Goal: Task Accomplishment & Management: Use online tool/utility

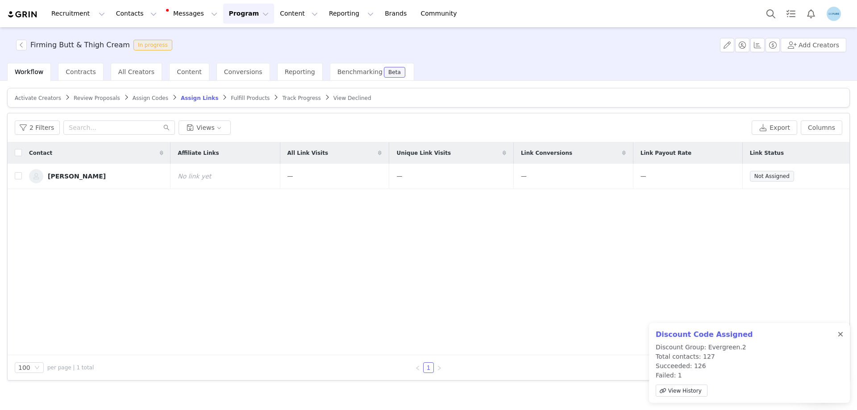
click at [839, 334] on div at bounding box center [840, 334] width 5 height 7
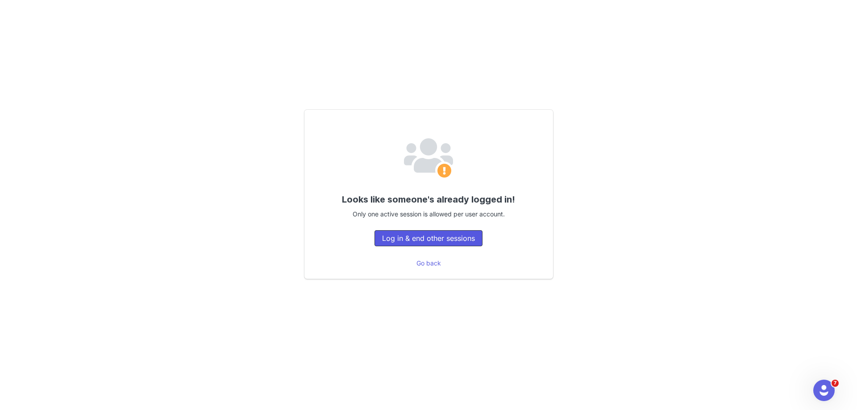
click at [415, 238] on button "Log in & end other sessions" at bounding box center [428, 238] width 108 height 16
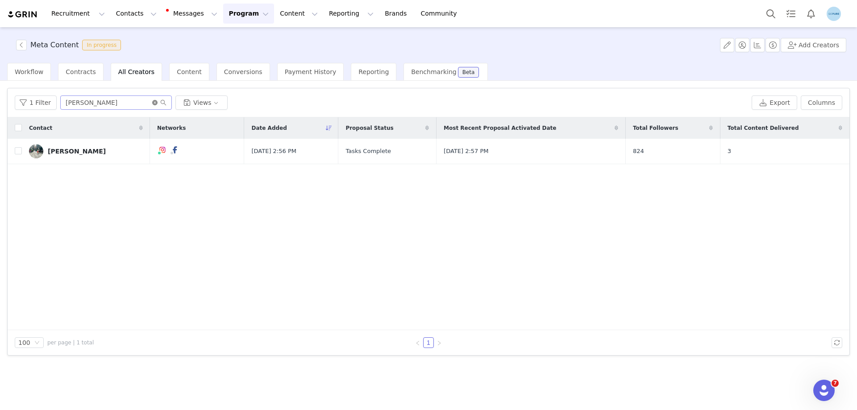
click at [152, 104] on icon "icon: close-circle" at bounding box center [154, 102] width 5 height 5
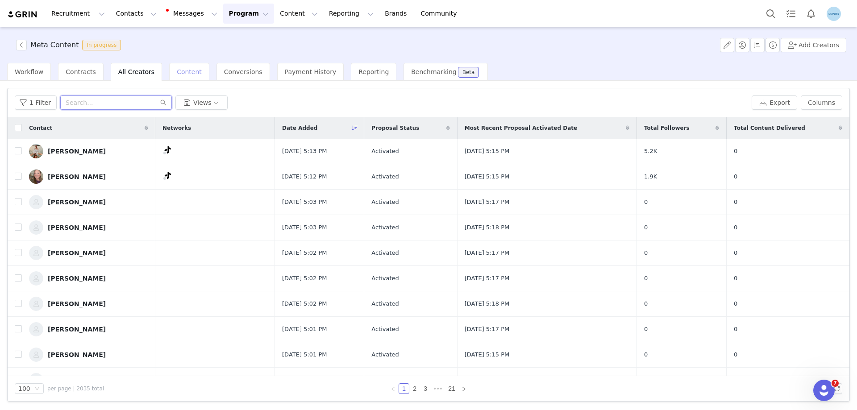
click at [132, 99] on input "text" at bounding box center [116, 102] width 112 height 14
paste input "Alle Brean"
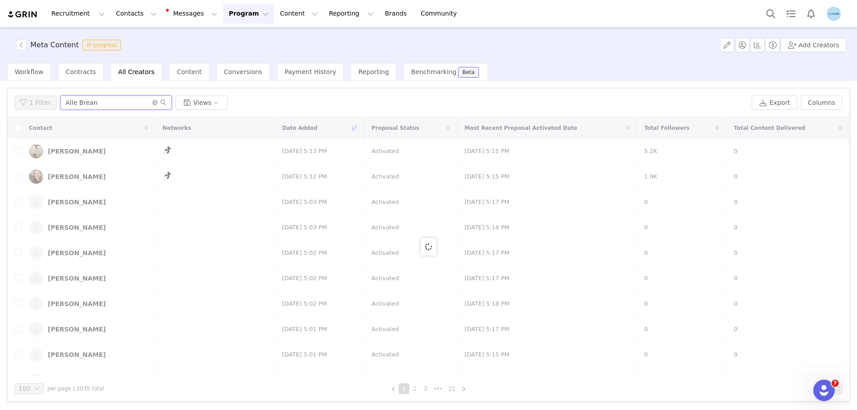
type input "Alle Brean"
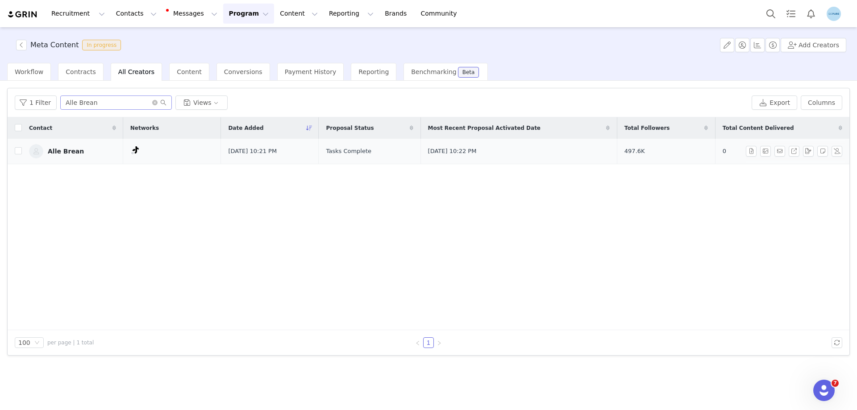
click at [70, 149] on div "Alle Brean" at bounding box center [66, 151] width 36 height 7
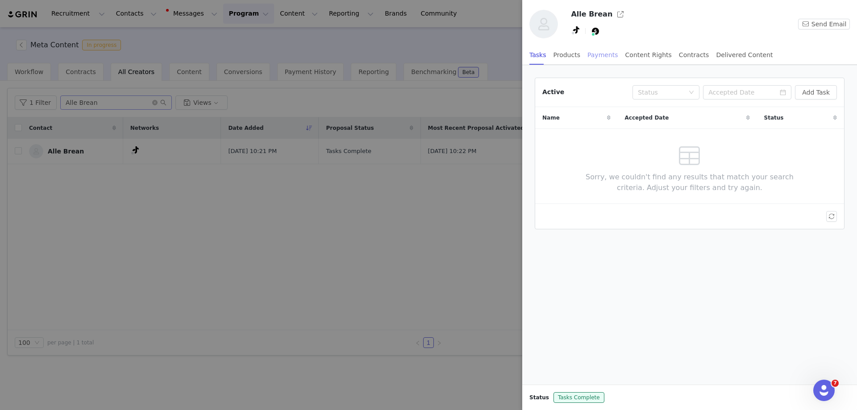
click at [599, 50] on div "Payments" at bounding box center [602, 55] width 31 height 20
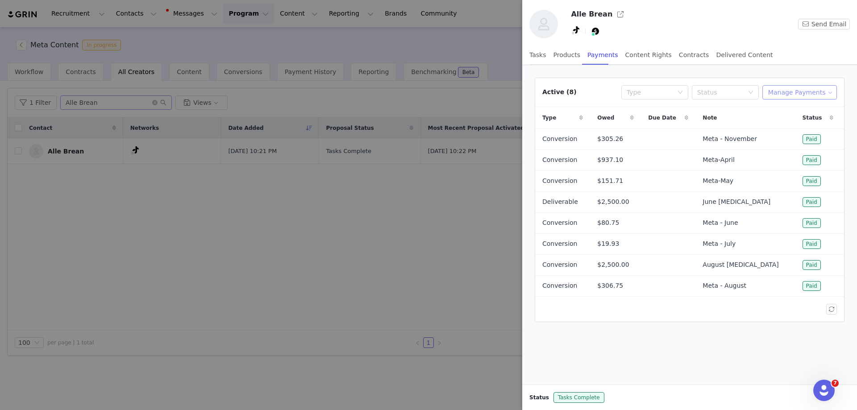
click at [808, 96] on button "Manage Payments" at bounding box center [799, 92] width 75 height 14
click at [791, 126] on span "Add Payable" at bounding box center [804, 125] width 38 height 10
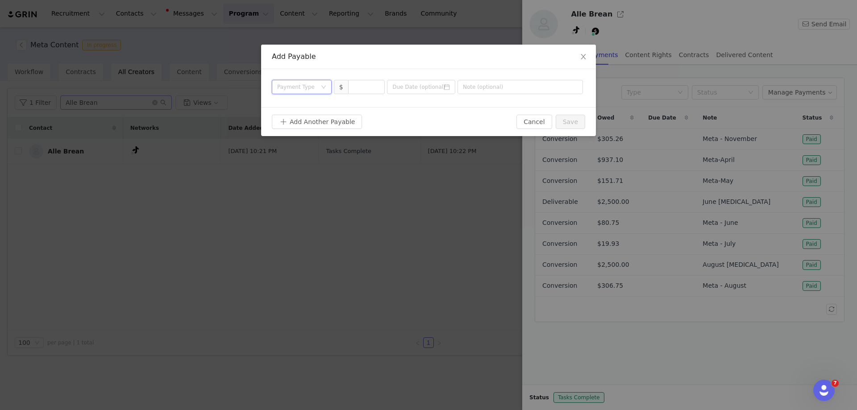
click at [319, 88] on div "Payment Type" at bounding box center [298, 86] width 43 height 13
click at [295, 120] on li "Conversion" at bounding box center [302, 119] width 60 height 14
click at [485, 87] on input "text" at bounding box center [519, 87] width 125 height 14
paste input "Belly Incentive"
type input "Belly Incentive"
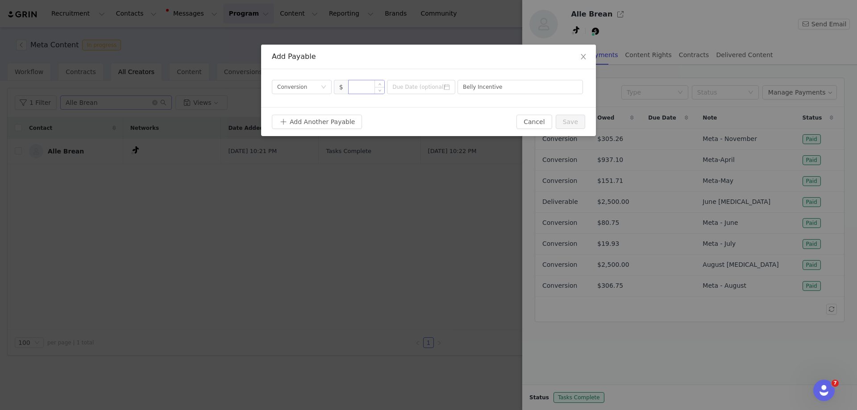
click at [372, 88] on input at bounding box center [366, 86] width 36 height 13
type input "1,500"
click at [577, 124] on button "Save" at bounding box center [570, 122] width 29 height 14
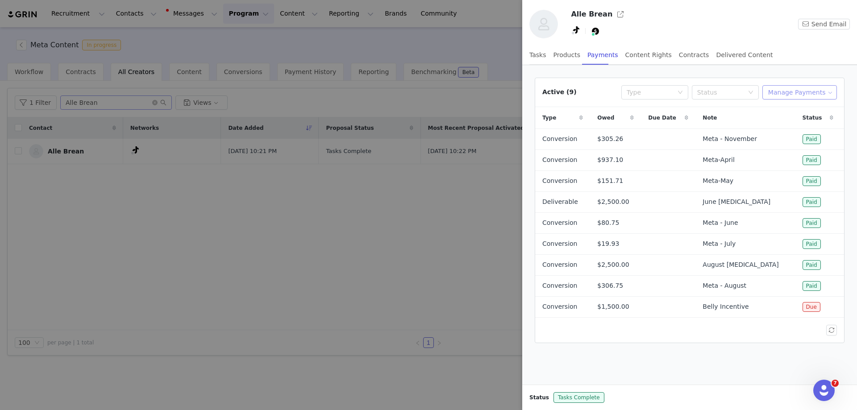
click at [796, 94] on button "Manage Payments" at bounding box center [799, 92] width 75 height 14
click at [786, 109] on span "Make Payments" at bounding box center [809, 110] width 49 height 10
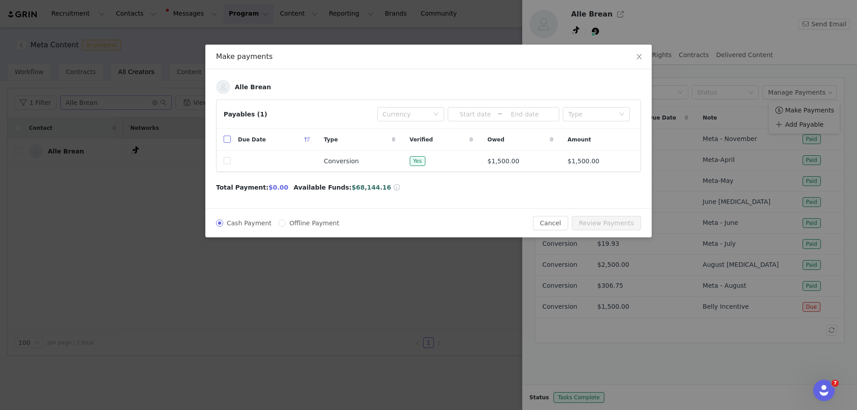
click at [226, 142] on input "checkbox" at bounding box center [227, 139] width 7 height 7
checkbox input "true"
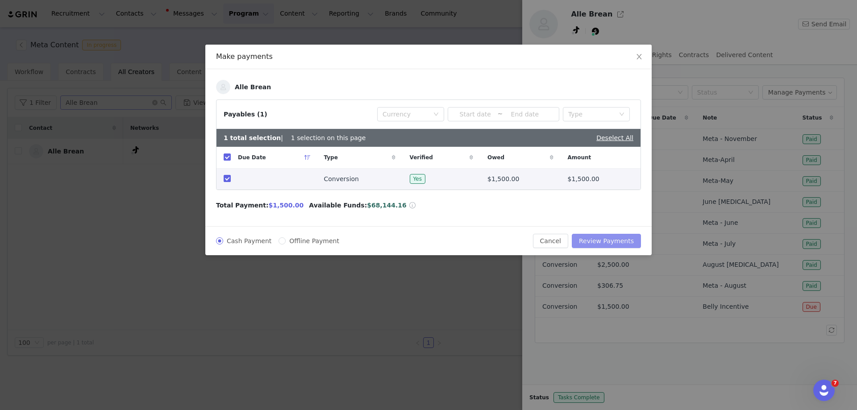
click at [613, 241] on button "Review Payments" at bounding box center [606, 241] width 69 height 14
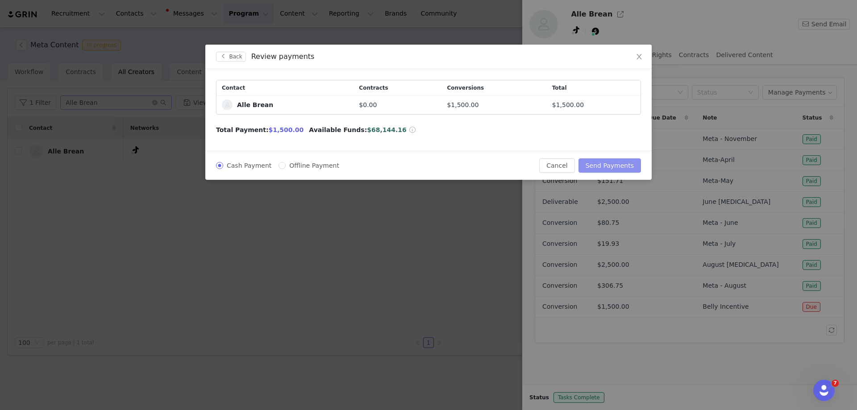
click at [605, 162] on button "Send Payments" at bounding box center [609, 165] width 62 height 14
